Goal: Information Seeking & Learning: Learn about a topic

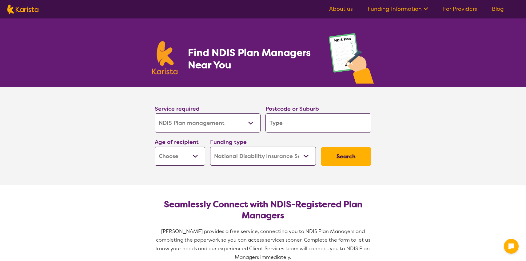
select select "NDIS Plan management"
select select "NDIS"
select select "NDIS Plan management"
select select "NDIS"
click at [283, 127] on input "search" at bounding box center [319, 123] width 106 height 19
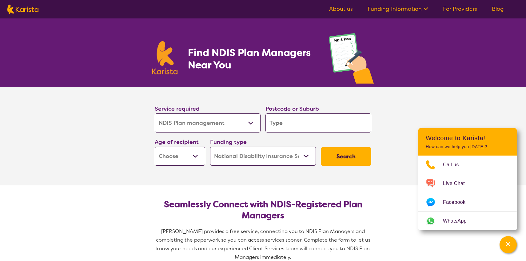
type input "s"
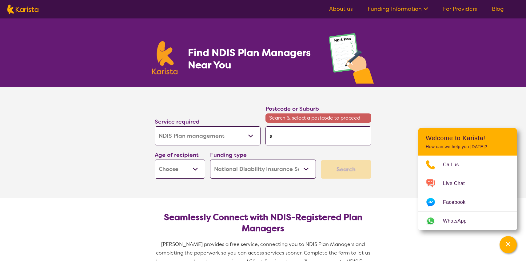
type input "sc"
type input "sch"
type input "scho"
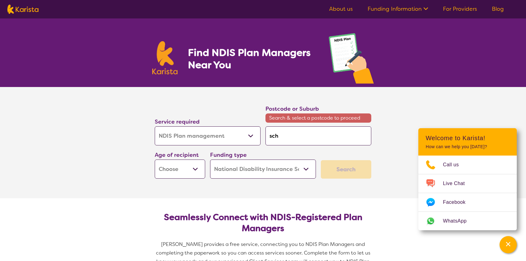
type input "scho"
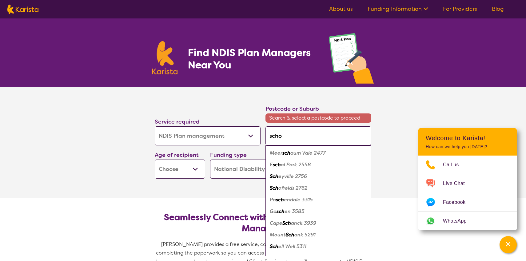
type input "schol"
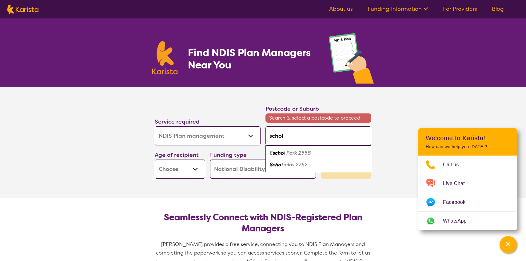
type input "scholf"
type input "scholfi"
type input "scholfie"
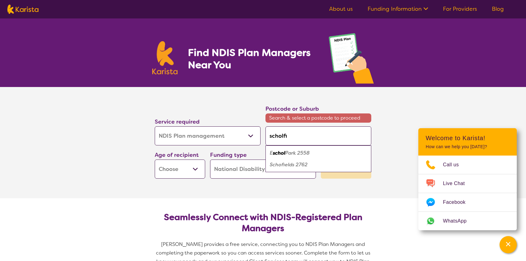
type input "scholfie"
type input "scholfiel"
type input "[PERSON_NAME]"
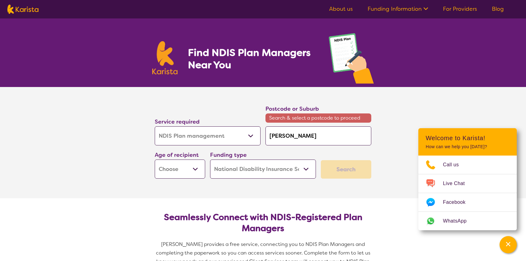
type input "scholfiel"
type input "scholfie"
type input "scholfi"
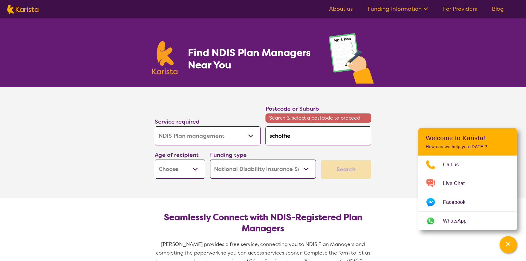
type input "scholfi"
type input "scholf"
type input "schol"
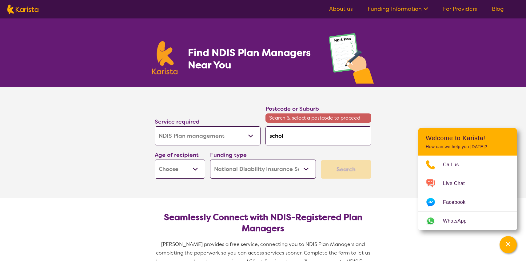
type input "scho"
type input "schof"
type input "schofi"
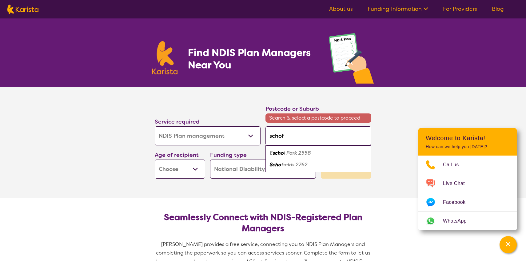
type input "schofi"
type input "schofie"
type input "schofiel"
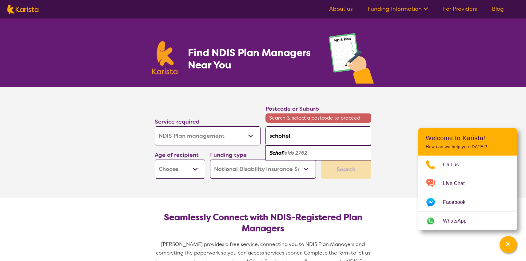
type input "[PERSON_NAME]"
click at [308, 152] on div "[PERSON_NAME] s 2762" at bounding box center [319, 153] width 100 height 12
type input "2762"
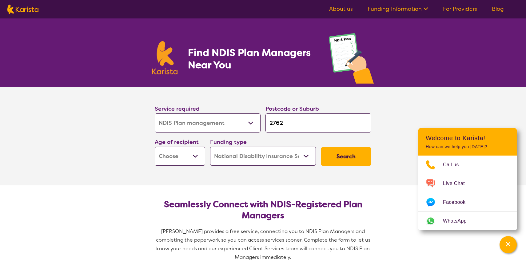
click at [230, 161] on select "Home Care Package (HCP) National Disability Insurance Scheme (NDIS) I don't know" at bounding box center [263, 156] width 106 height 19
click at [210, 147] on select "Home Care Package (HCP) National Disability Insurance Scheme (NDIS) I don't know" at bounding box center [263, 156] width 106 height 19
click at [354, 160] on button "Search" at bounding box center [346, 156] width 50 height 18
click at [197, 154] on select "Early Childhood - 0 to 9 Child - 10 to 11 Adolescent - 12 to 17 Adult - 18 to 6…" at bounding box center [180, 156] width 50 height 19
select select "AD"
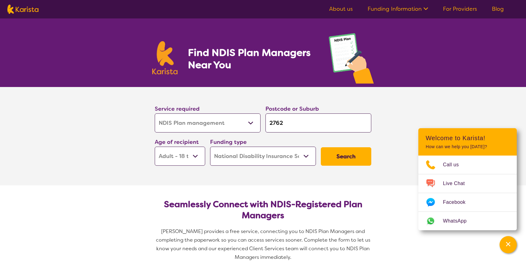
click at [155, 147] on select "Early Childhood - 0 to 9 Child - 10 to 11 Adolescent - 12 to 17 Adult - 18 to 6…" at bounding box center [180, 156] width 50 height 19
select select "AD"
click at [350, 156] on button "Search" at bounding box center [346, 156] width 50 height 18
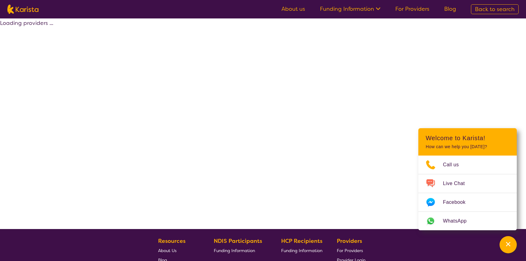
select select "by_score"
